Goal: Information Seeking & Learning: Learn about a topic

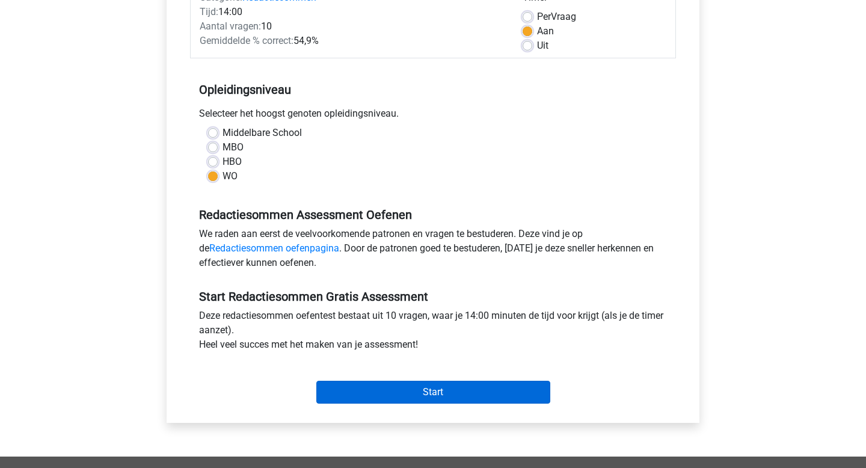
scroll to position [49, 0]
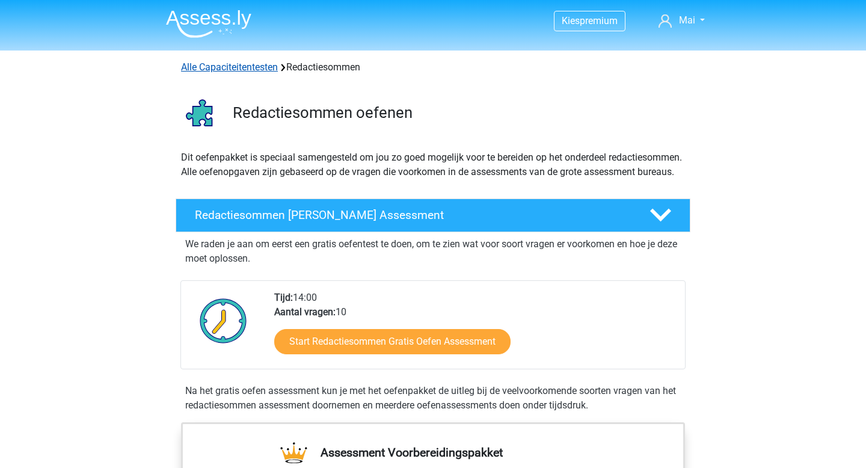
click at [275, 72] on link "Alle Capaciteitentesten" at bounding box center [229, 66] width 97 height 11
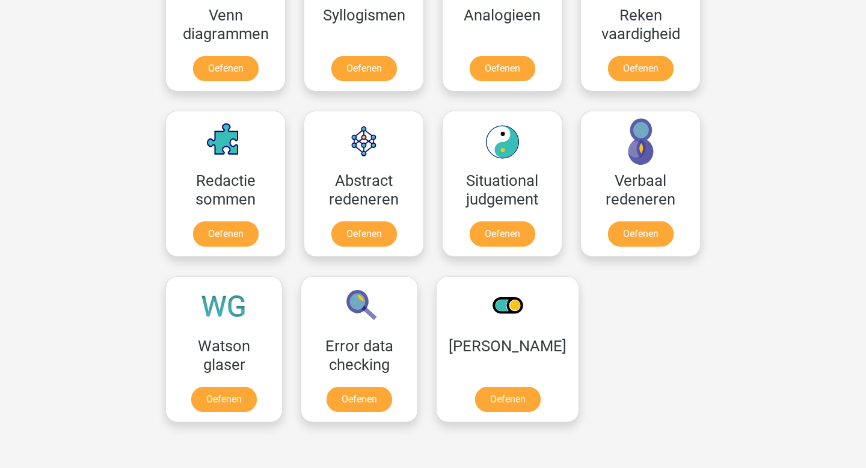
scroll to position [836, 0]
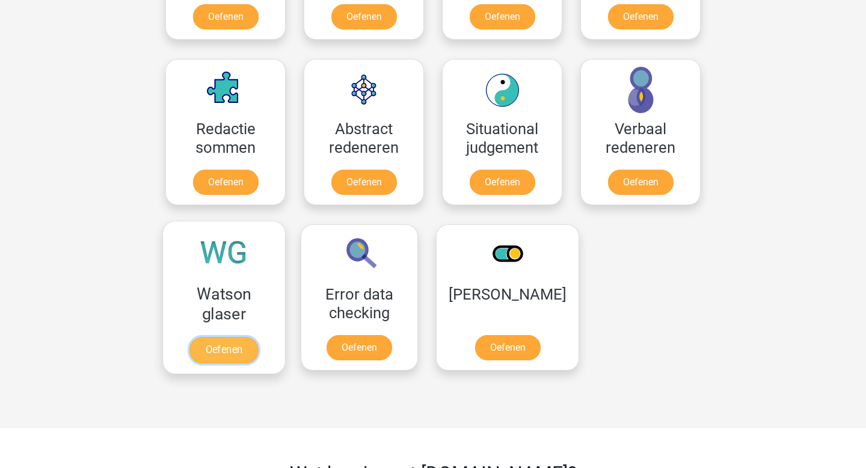
click at [256, 337] on link "Oefenen" at bounding box center [223, 350] width 69 height 26
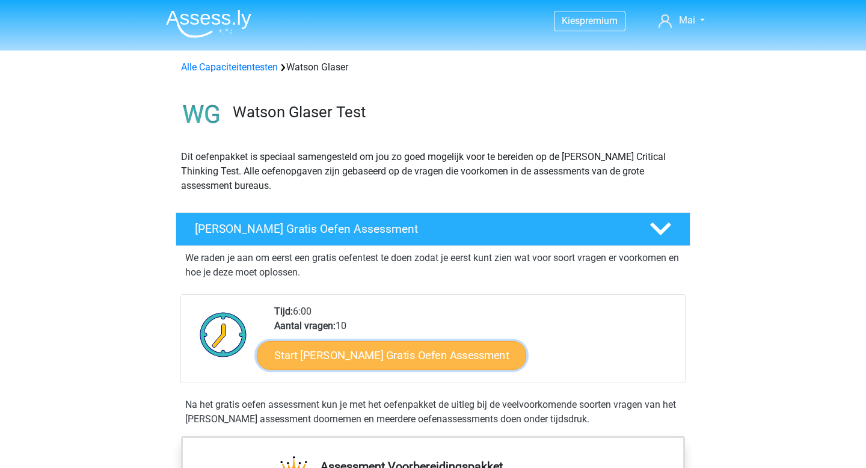
click at [465, 350] on link "Start Watson Glaser Gratis Oefen Assessment" at bounding box center [392, 355] width 270 height 29
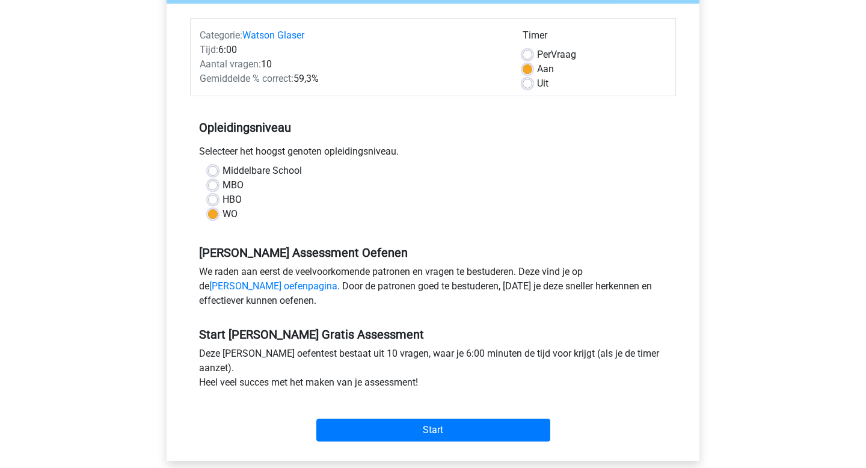
scroll to position [196, 0]
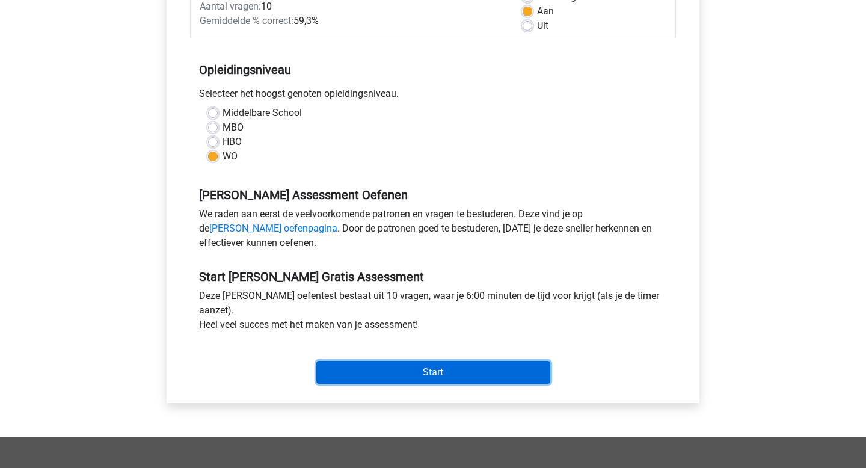
click at [467, 378] on input "Start" at bounding box center [433, 372] width 234 height 23
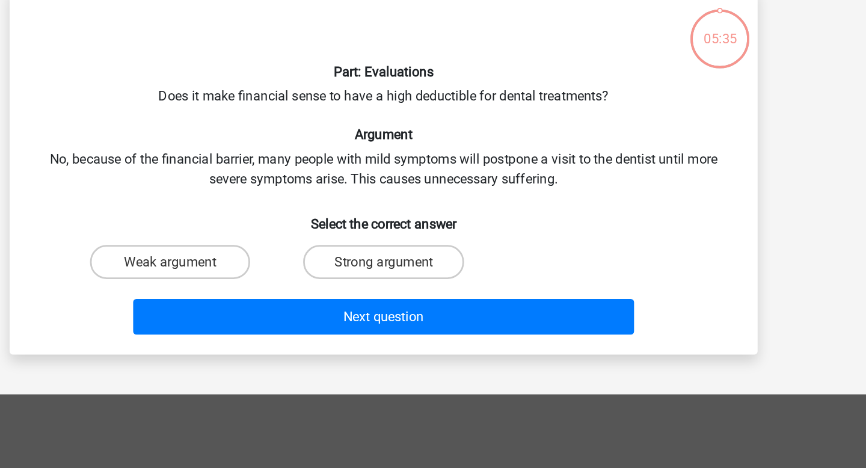
click at [472, 133] on font "Does it make financial sense to have a high deductible for dental treatments?" at bounding box center [433, 133] width 327 height 11
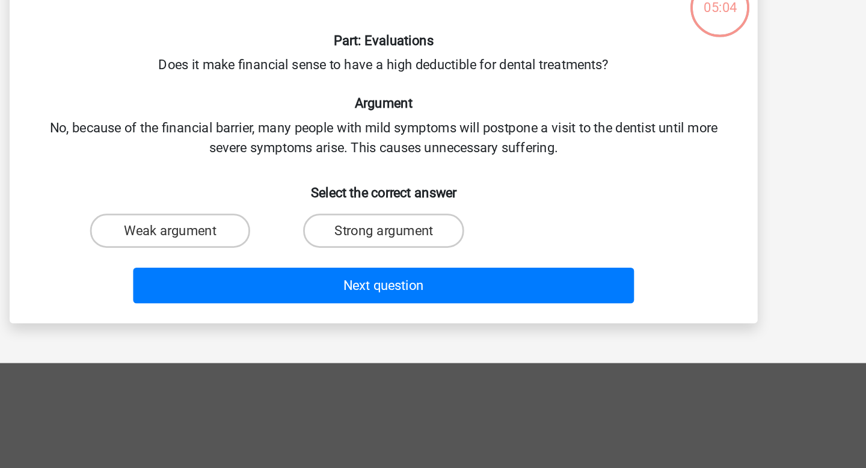
click at [490, 135] on font "Does it make financial sense to have a high deductible for dental treatments?" at bounding box center [433, 133] width 327 height 11
copy font "deductible"
click at [280, 248] on font "Weak argument" at bounding box center [278, 253] width 67 height 11
click at [280, 254] on input "Weak argument" at bounding box center [282, 258] width 8 height 8
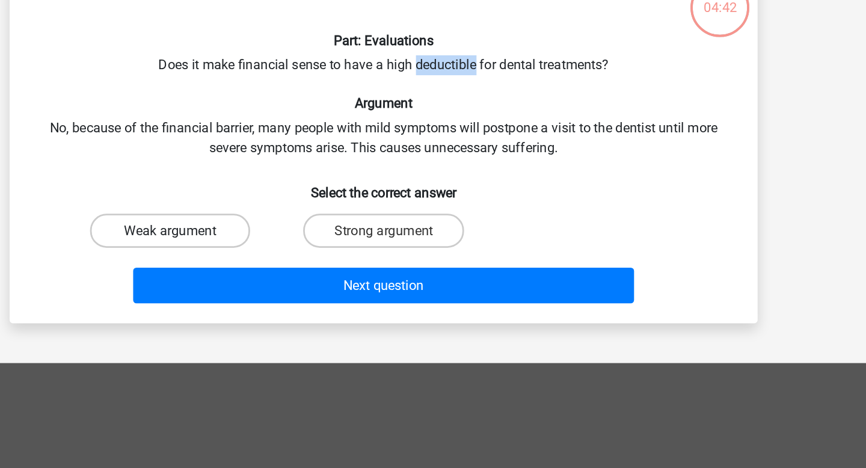
radio input "true"
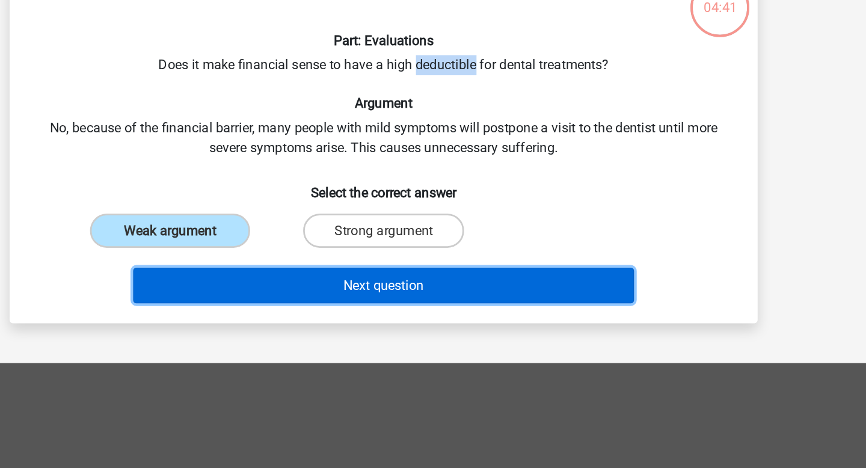
click at [393, 289] on button "Next question" at bounding box center [433, 294] width 364 height 26
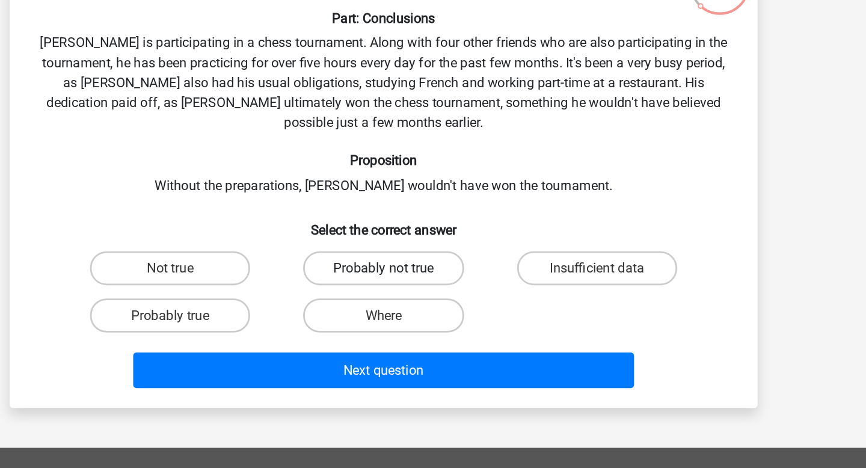
click at [479, 291] on label "Probably not true" at bounding box center [433, 297] width 116 height 25
click at [441, 297] on input "Probably not true" at bounding box center [437, 301] width 8 height 8
radio input "true"
click at [315, 325] on label "Probably true" at bounding box center [278, 331] width 116 height 25
click at [286, 331] on input "Probably true" at bounding box center [282, 335] width 8 height 8
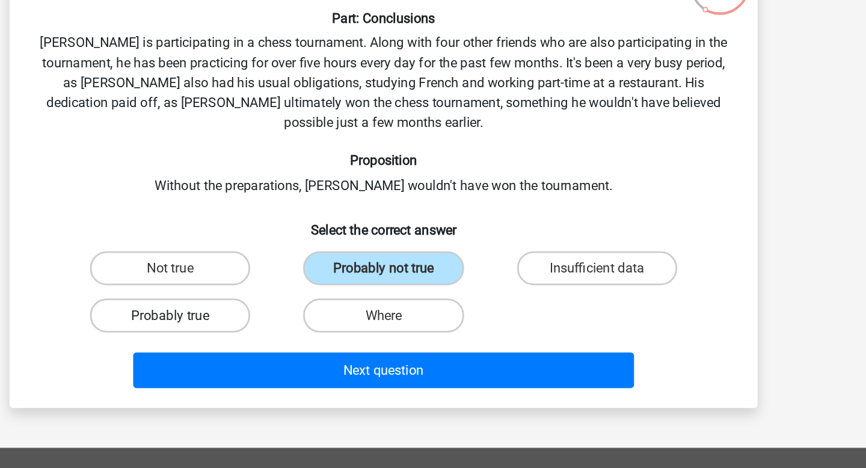
radio input "true"
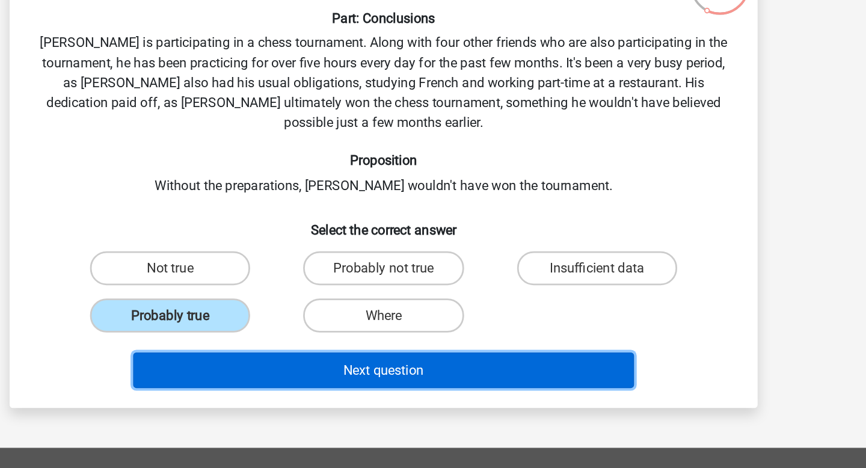
click at [437, 372] on font "Next question" at bounding box center [433, 371] width 58 height 11
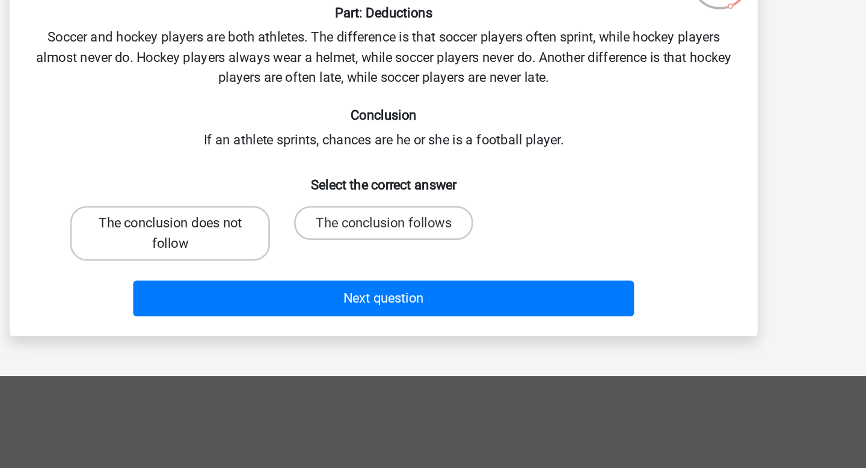
click at [310, 267] on font "The conclusion does not follow" at bounding box center [278, 276] width 104 height 26
click at [286, 268] on input "The conclusion does not follow" at bounding box center [282, 272] width 8 height 8
radio input "true"
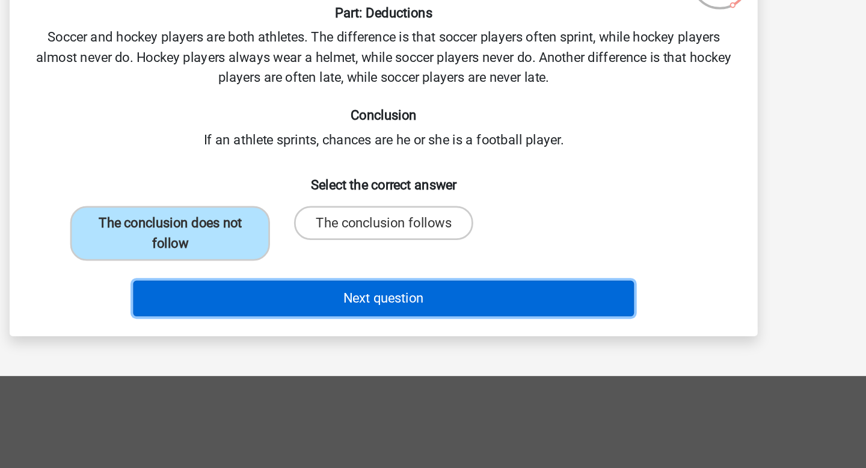
click at [402, 330] on button "Next question" at bounding box center [433, 323] width 364 height 26
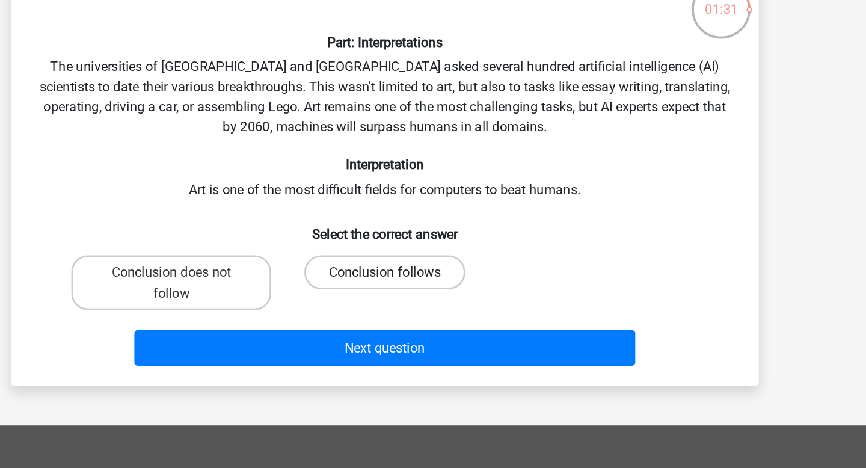
click at [470, 277] on font "Conclusion follows" at bounding box center [432, 282] width 81 height 11
click at [441, 283] on input "Conclusion follows" at bounding box center [437, 287] width 8 height 8
radio input "true"
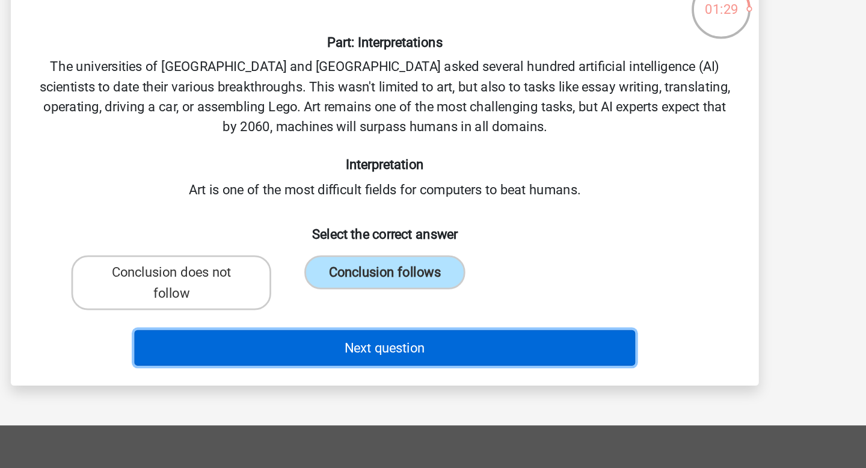
click at [470, 336] on button "Next question" at bounding box center [433, 338] width 364 height 26
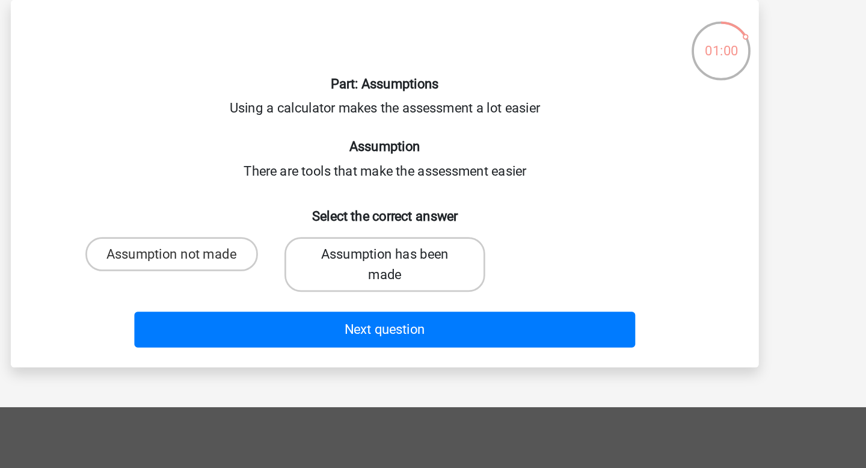
click at [475, 233] on font "Assumption has been made" at bounding box center [433, 246] width 92 height 26
click at [441, 239] on input "Assumption has been made" at bounding box center [437, 243] width 8 height 8
radio input "true"
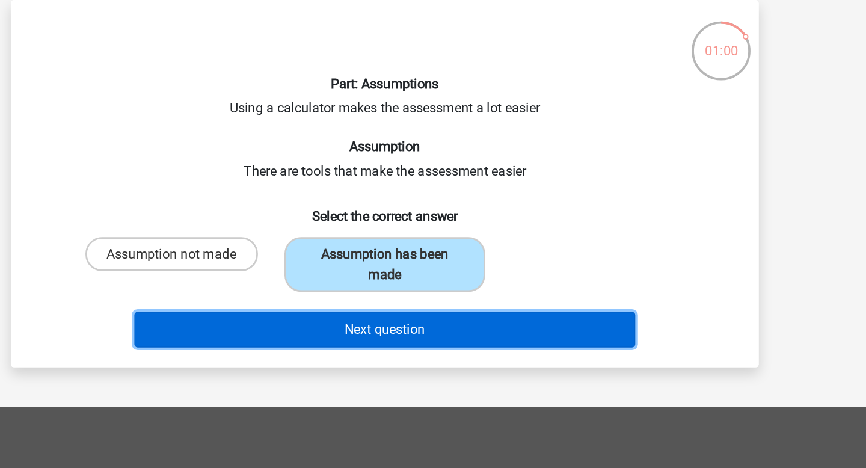
click at [473, 292] on button "Next question" at bounding box center [433, 294] width 364 height 26
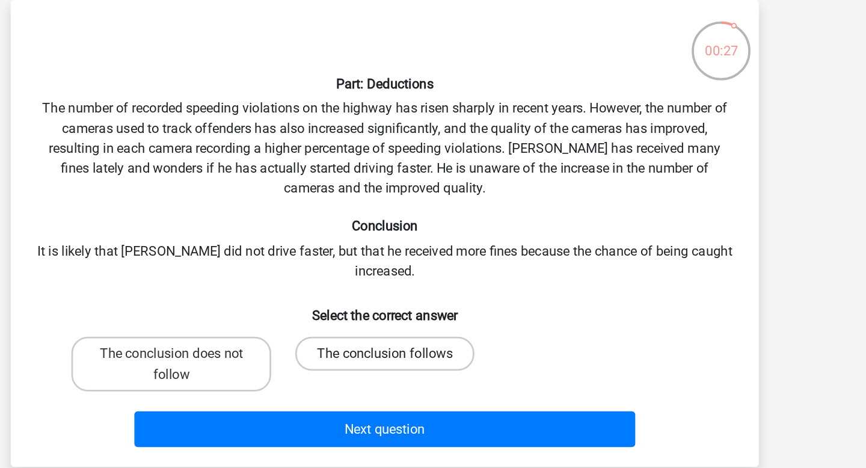
click at [438, 306] on font "The conclusion follows" at bounding box center [433, 311] width 99 height 11
click at [438, 312] on input "The conclusion follows" at bounding box center [437, 316] width 8 height 8
radio input "true"
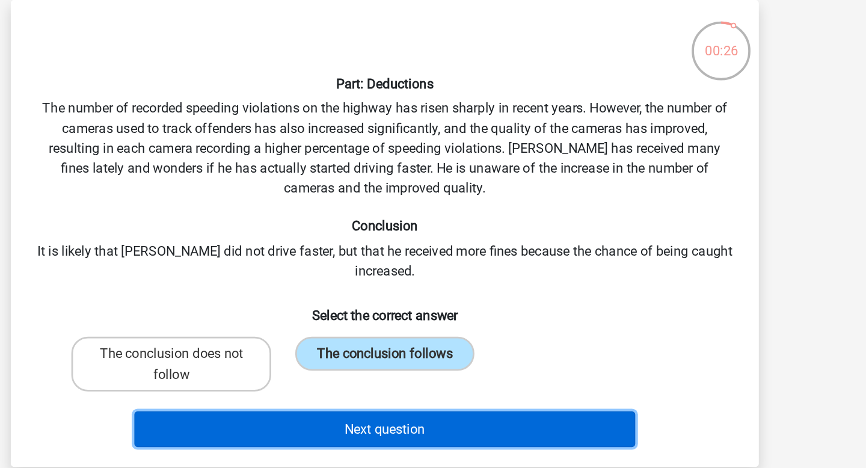
click at [438, 372] on font "Next question" at bounding box center [433, 366] width 58 height 11
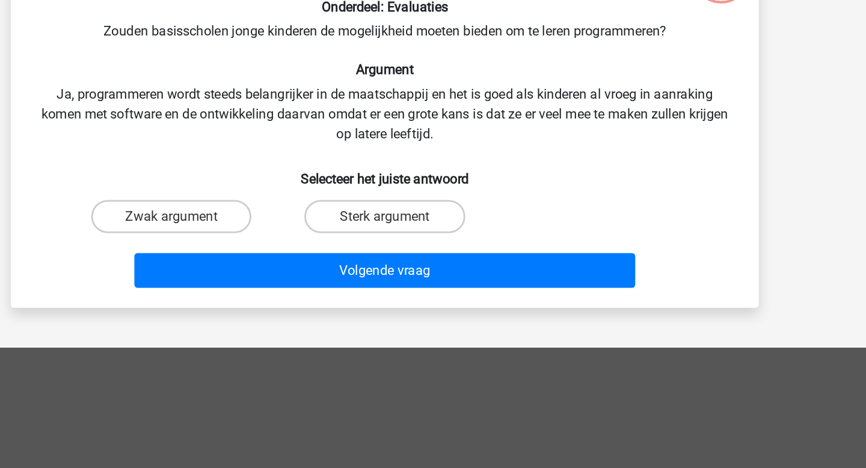
click at [475, 259] on label "Sterk argument" at bounding box center [433, 268] width 116 height 24
click at [441, 268] on input "Sterk argument" at bounding box center [437, 272] width 8 height 8
radio input "true"
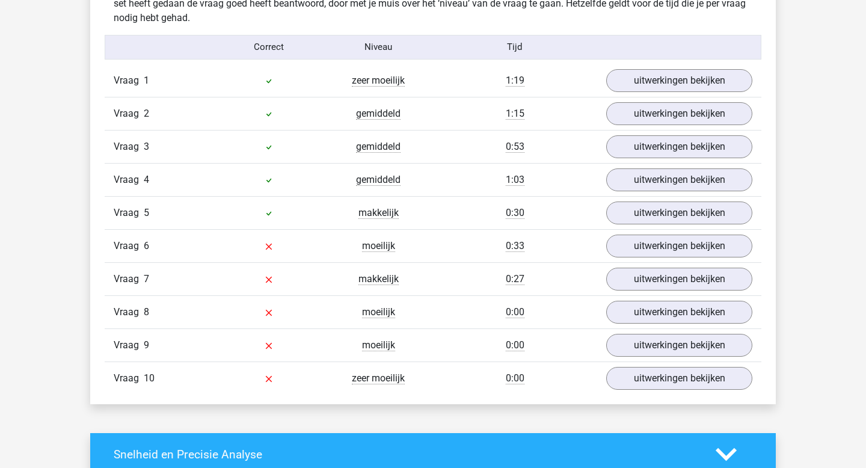
scroll to position [974, 0]
click at [699, 246] on link "uitwerkingen bekijken" at bounding box center [679, 245] width 168 height 26
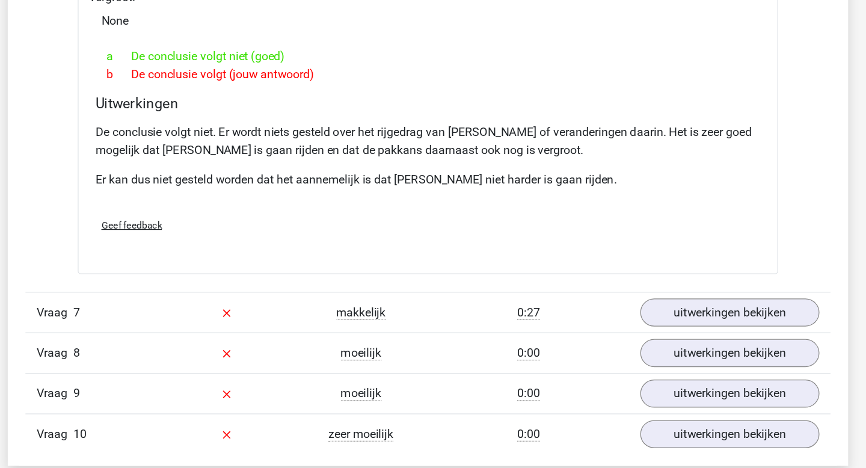
scroll to position [1301, 0]
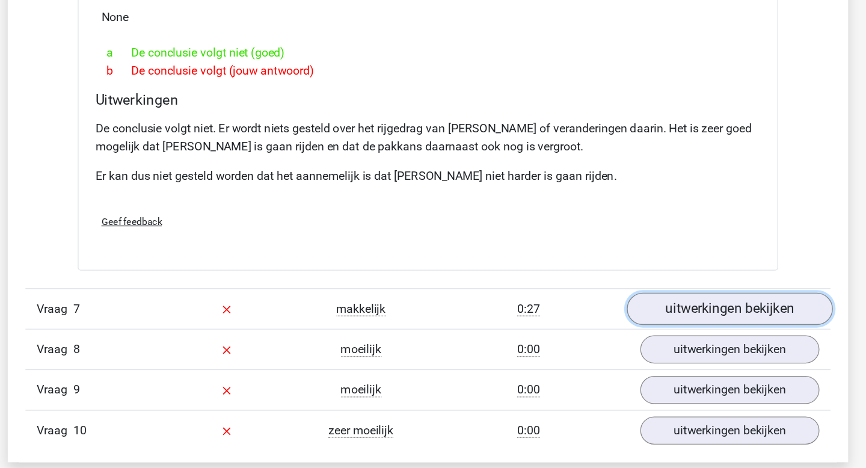
click at [695, 325] on link "uitwerkingen bekijken" at bounding box center [679, 338] width 168 height 26
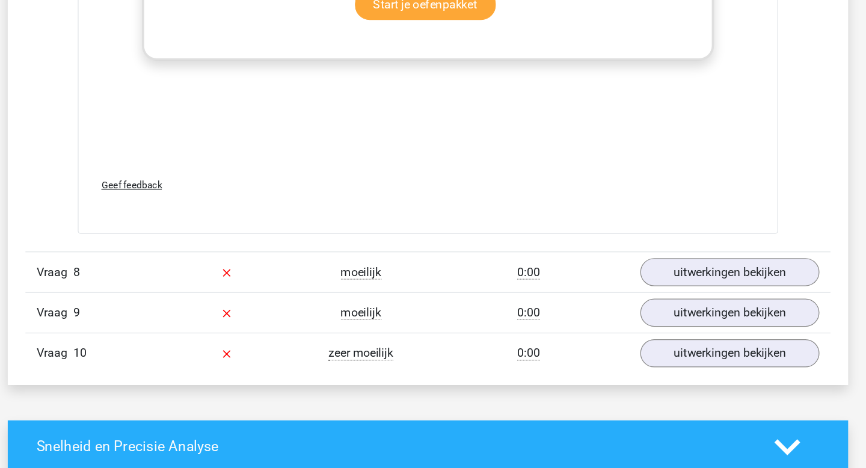
scroll to position [2021, 0]
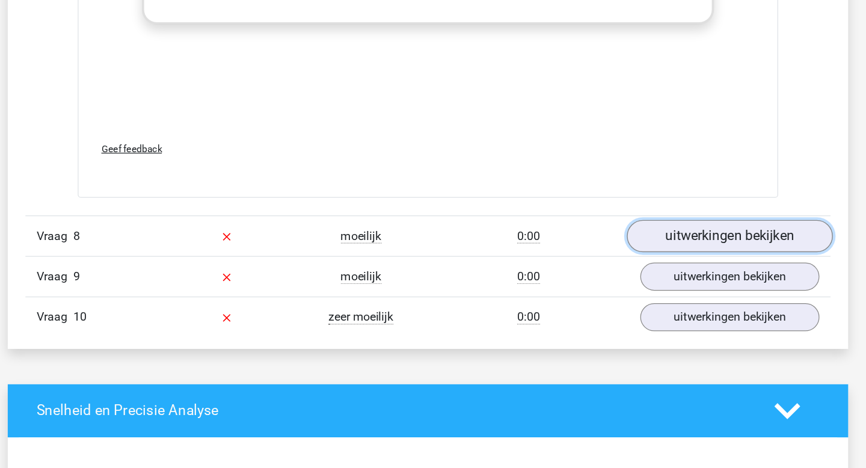
click at [675, 265] on link "uitwerkingen bekijken" at bounding box center [679, 278] width 168 height 26
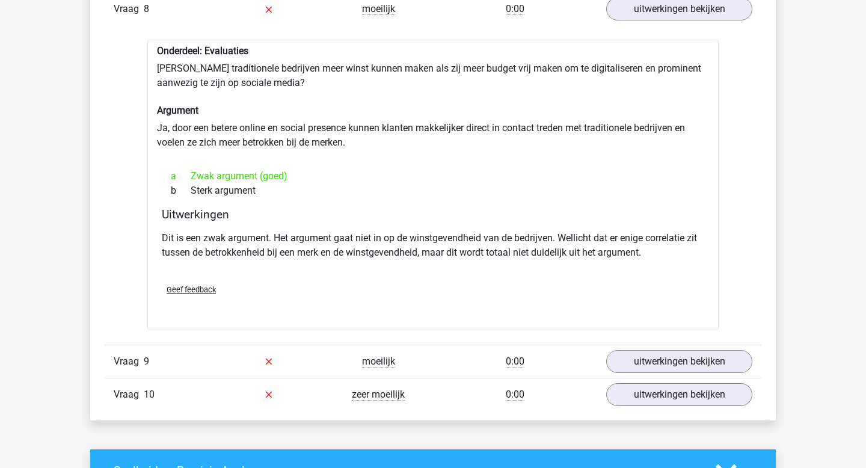
scroll to position [2292, 0]
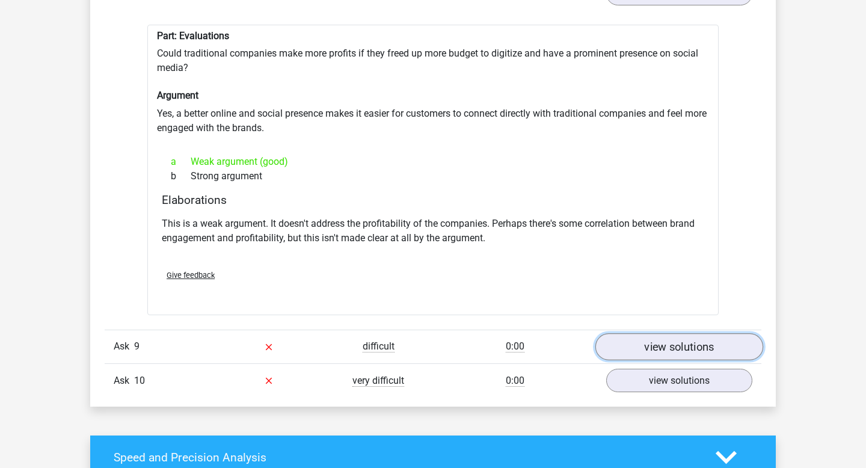
click at [654, 348] on font "view solutions" at bounding box center [679, 346] width 70 height 13
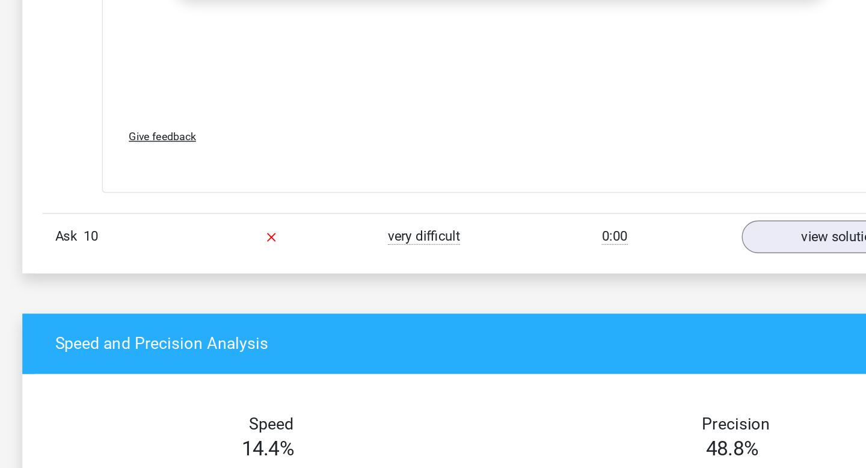
scroll to position [3179, 0]
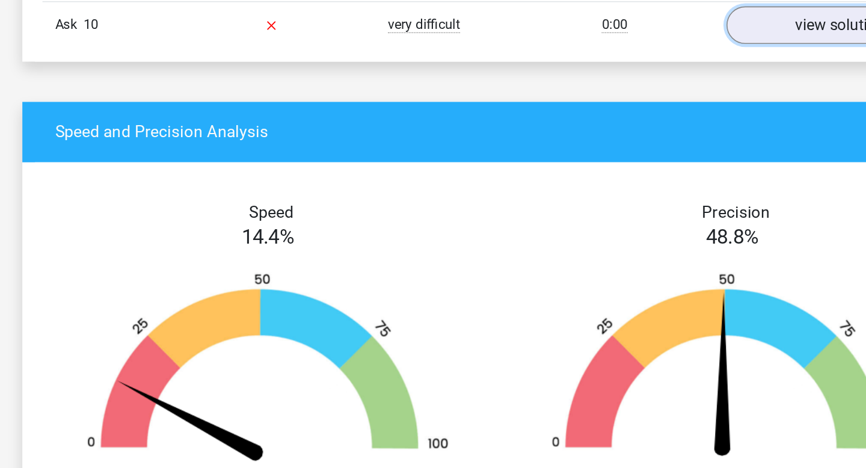
click at [657, 147] on font "view solutions" at bounding box center [679, 149] width 70 height 13
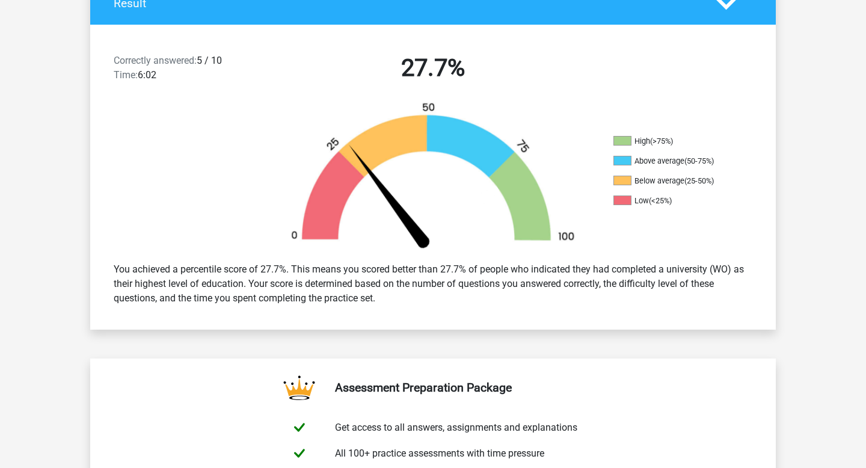
scroll to position [0, 0]
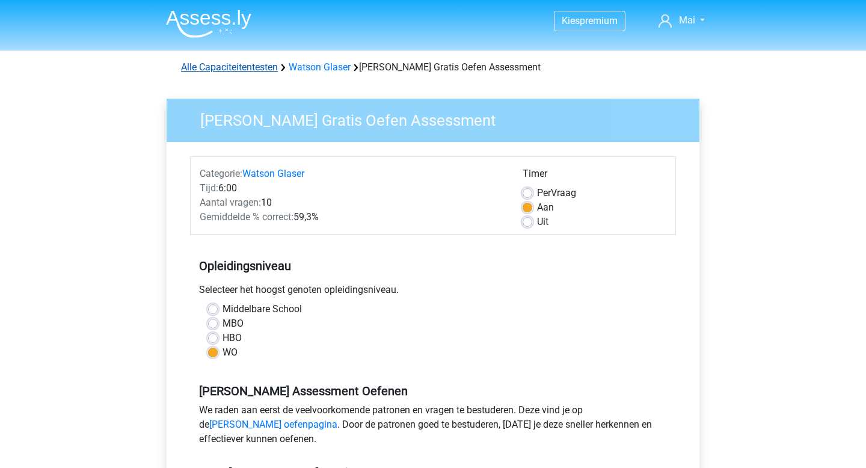
click at [233, 65] on link "Alle Capaciteitentesten" at bounding box center [229, 66] width 97 height 11
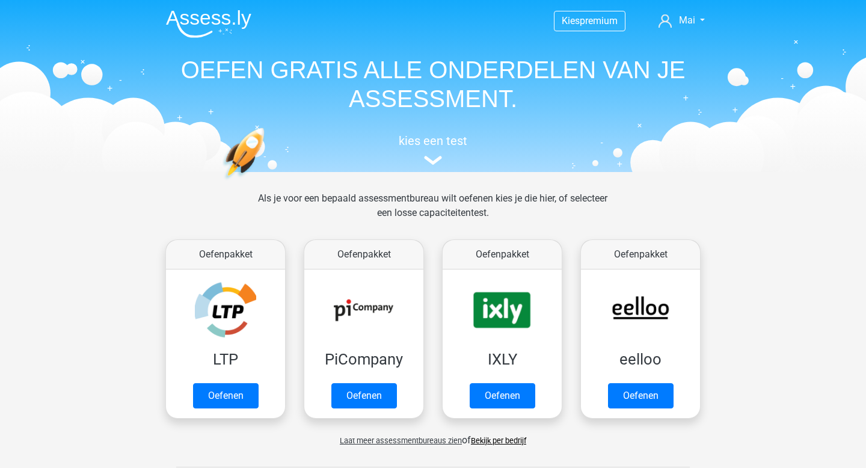
scroll to position [511, 0]
